Goal: Task Accomplishment & Management: Manage account settings

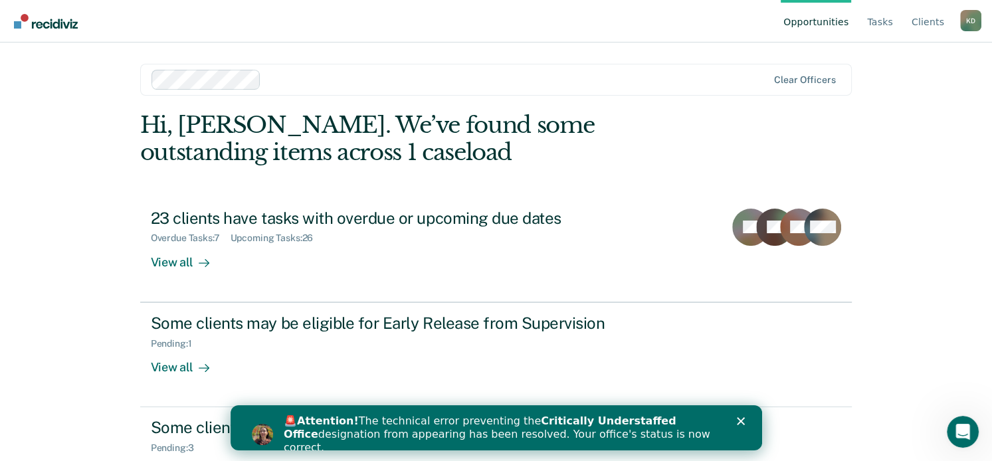
scroll to position [50, 0]
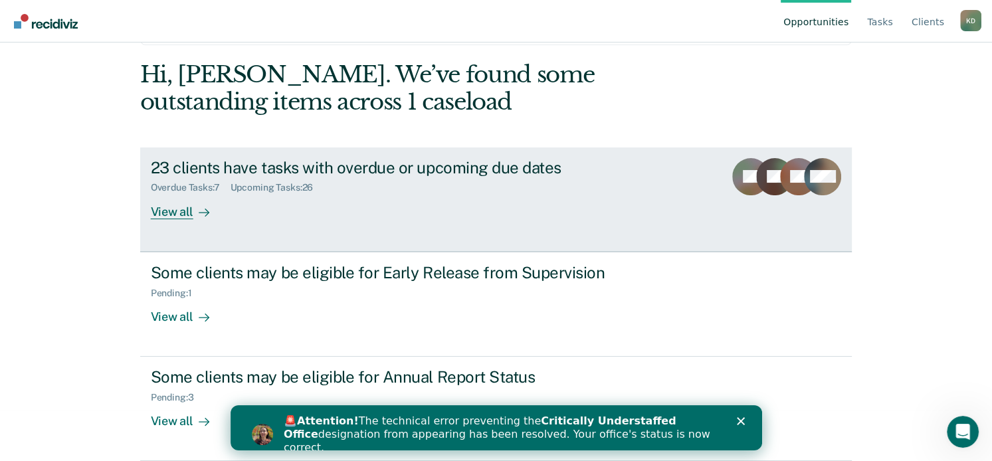
click at [292, 175] on div "23 clients have tasks with overdue or upcoming due dates" at bounding box center [384, 167] width 466 height 19
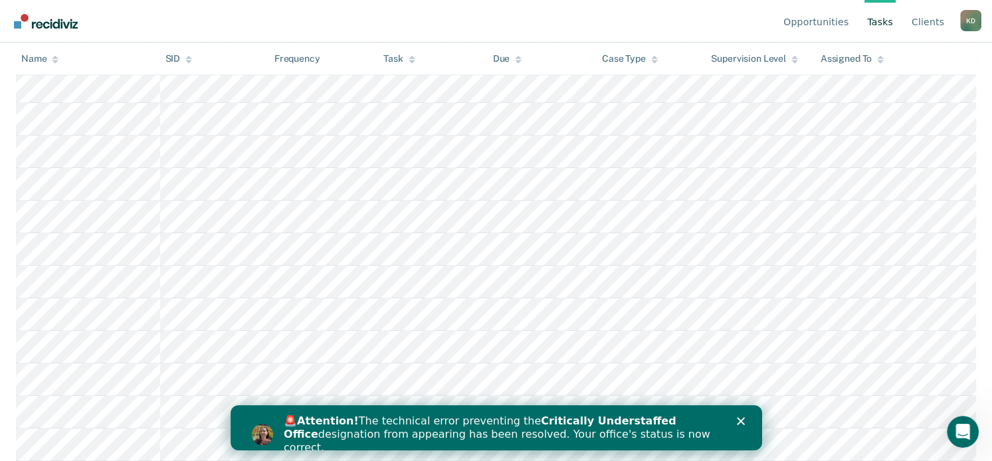
scroll to position [984, 0]
